Goal: Learn about a topic: Learn about a topic

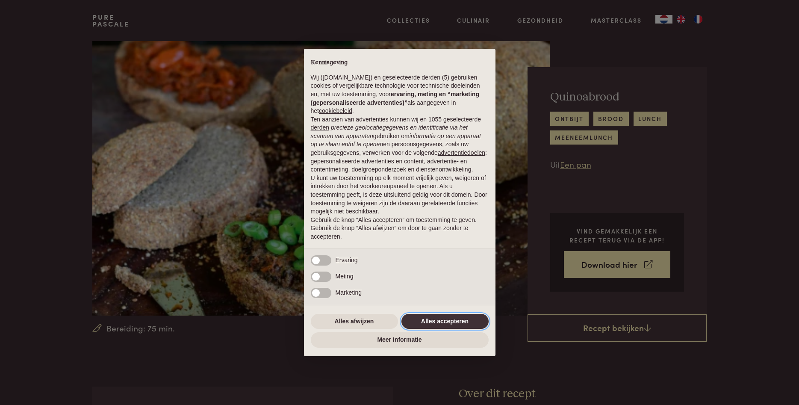
click at [451, 323] on button "Alles accepteren" at bounding box center [444, 321] width 87 height 15
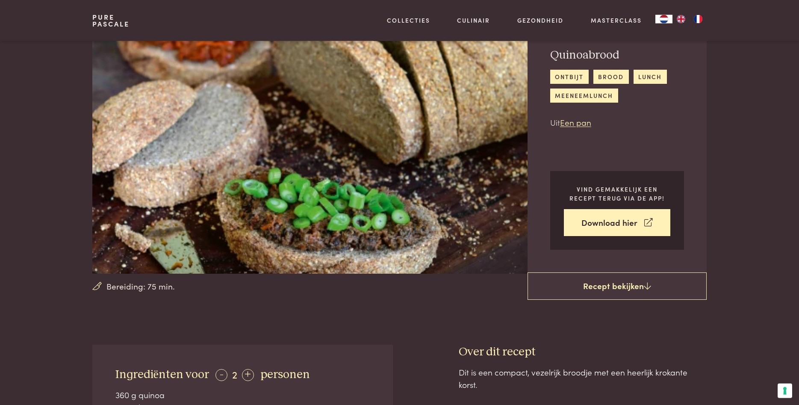
scroll to position [131, 0]
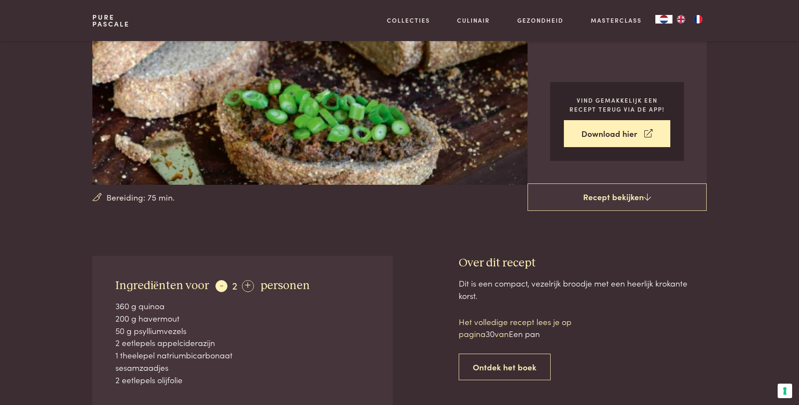
click at [219, 284] on div "-" at bounding box center [221, 286] width 12 height 12
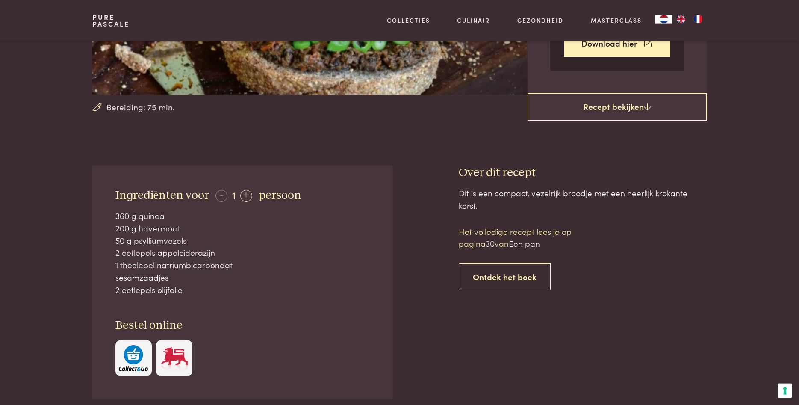
scroll to position [262, 0]
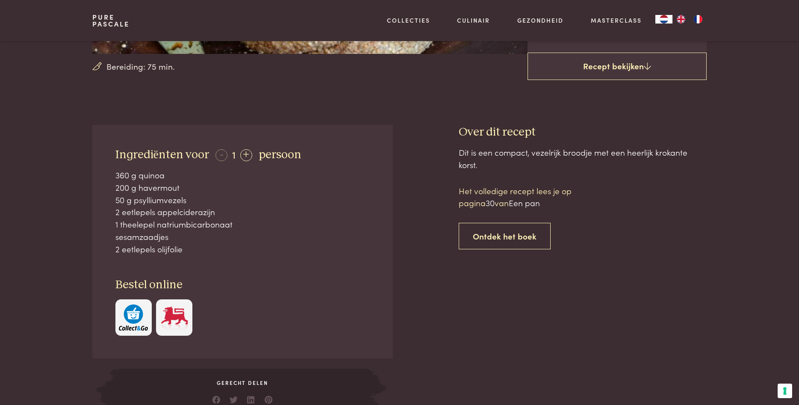
click at [174, 312] on img at bounding box center [174, 317] width 29 height 26
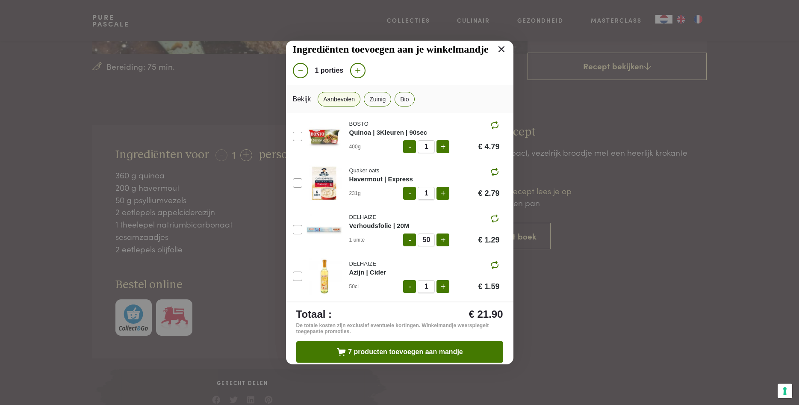
scroll to position [0, 0]
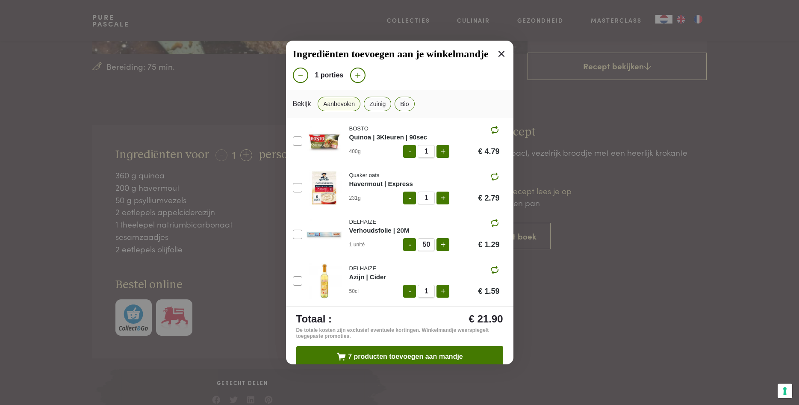
click at [504, 53] on icon at bounding box center [501, 54] width 10 height 10
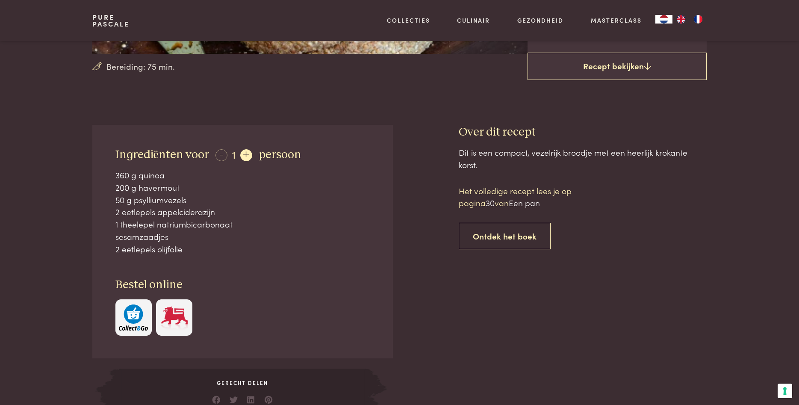
click at [245, 153] on div "+" at bounding box center [246, 155] width 12 height 12
click at [245, 153] on div "+" at bounding box center [248, 155] width 12 height 12
click at [221, 156] on div "-" at bounding box center [221, 155] width 12 height 12
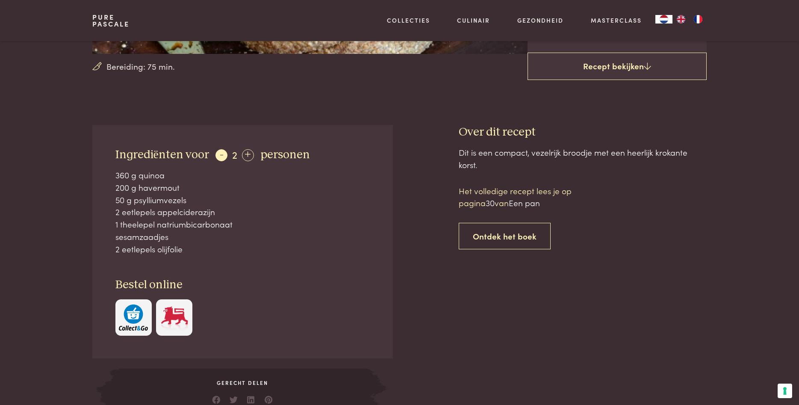
click at [221, 156] on div "-" at bounding box center [221, 155] width 12 height 12
